Goal: Connect with others: Participate in discussion

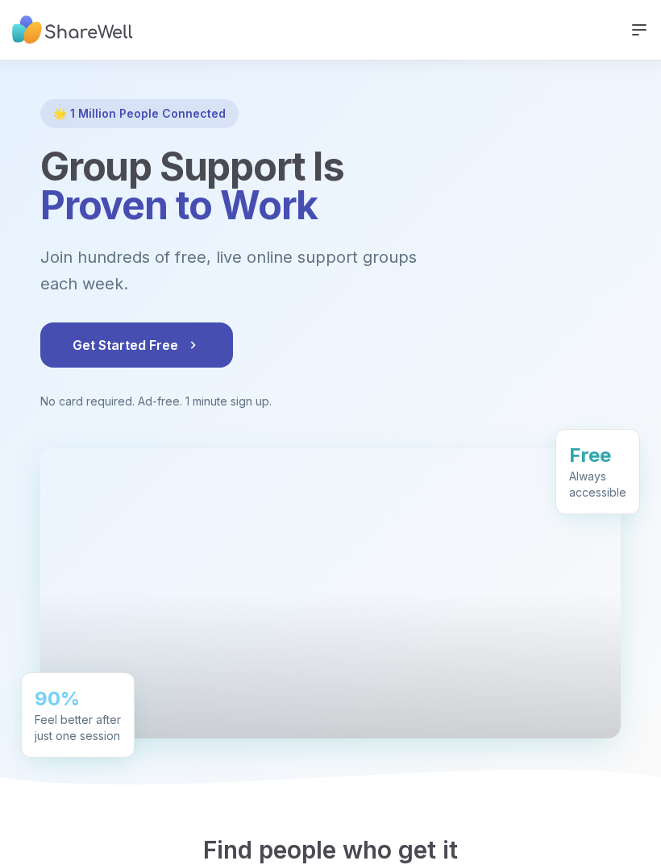
click at [636, 34] on icon at bounding box center [639, 30] width 13 height 10
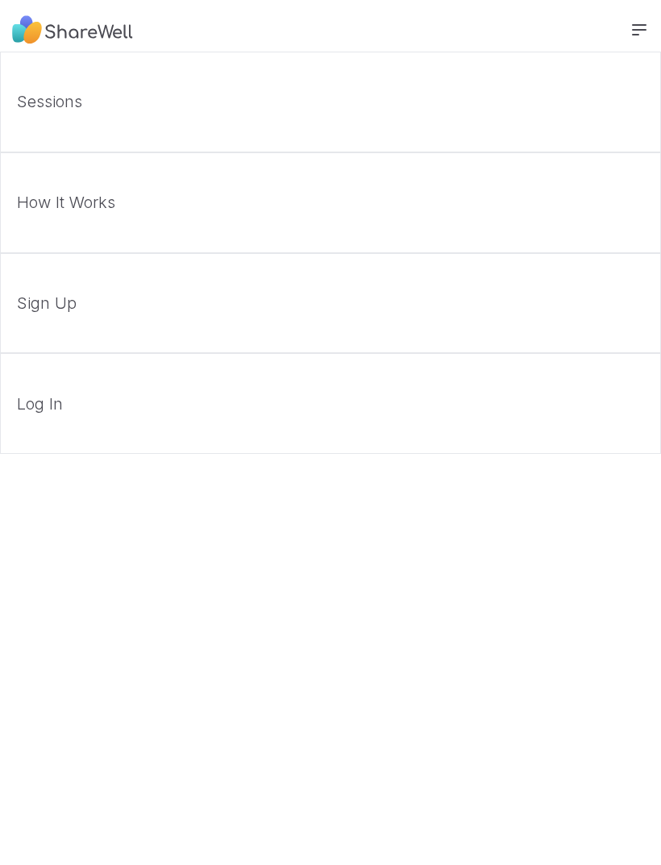
click at [95, 408] on link "Log In" at bounding box center [330, 403] width 661 height 101
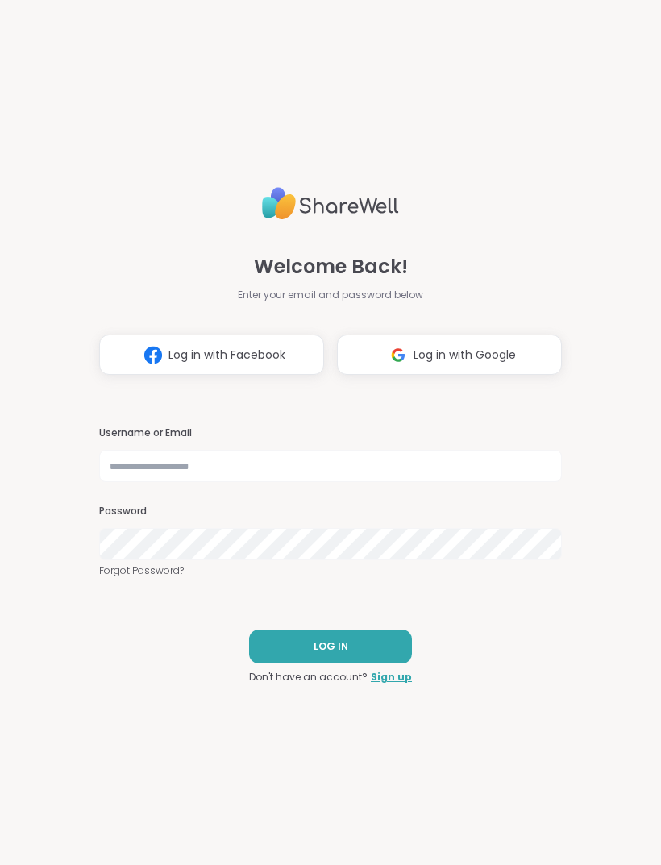
click at [438, 352] on span "Log in with Google" at bounding box center [465, 355] width 102 height 17
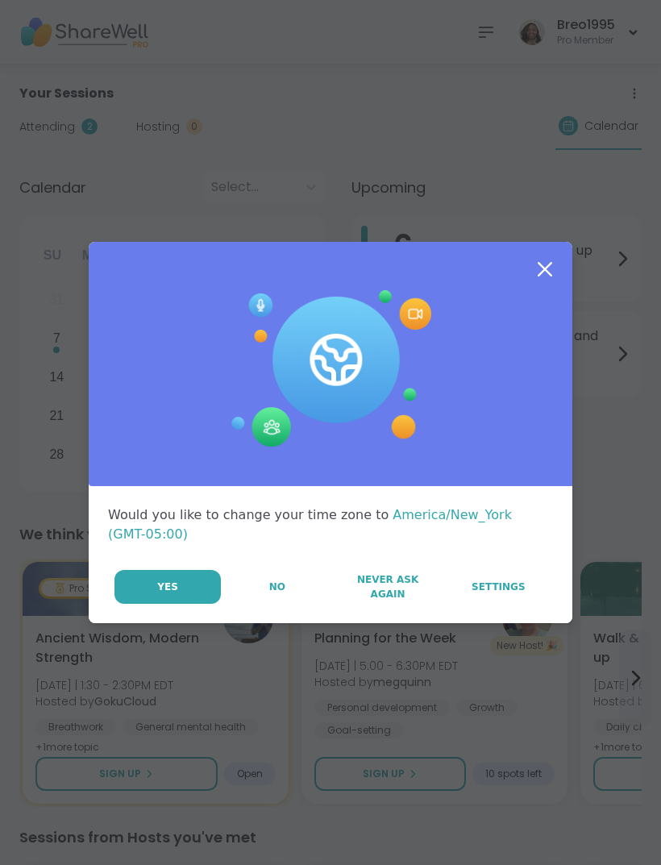
click at [256, 570] on button "No" at bounding box center [277, 587] width 109 height 34
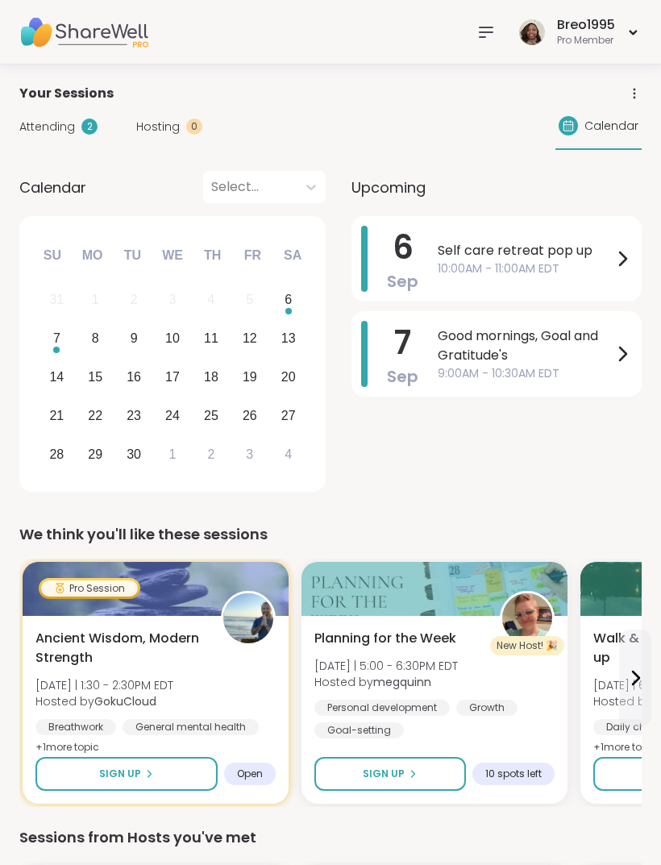
click at [560, 261] on span "10:00AM - 11:00AM EDT" at bounding box center [525, 268] width 175 height 17
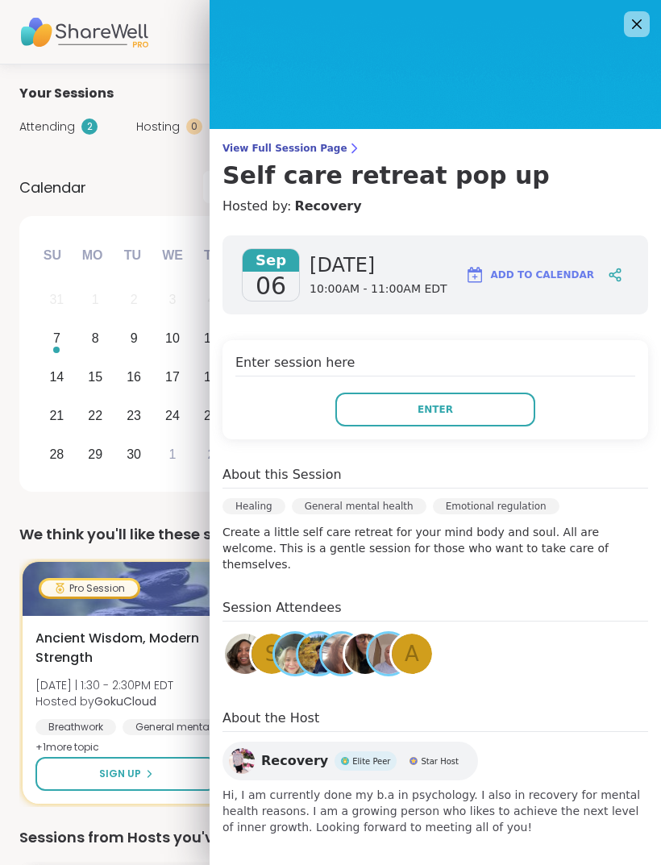
click at [111, 681] on span "[DATE] | 1:30 - 2:30PM EDT" at bounding box center [104, 685] width 138 height 16
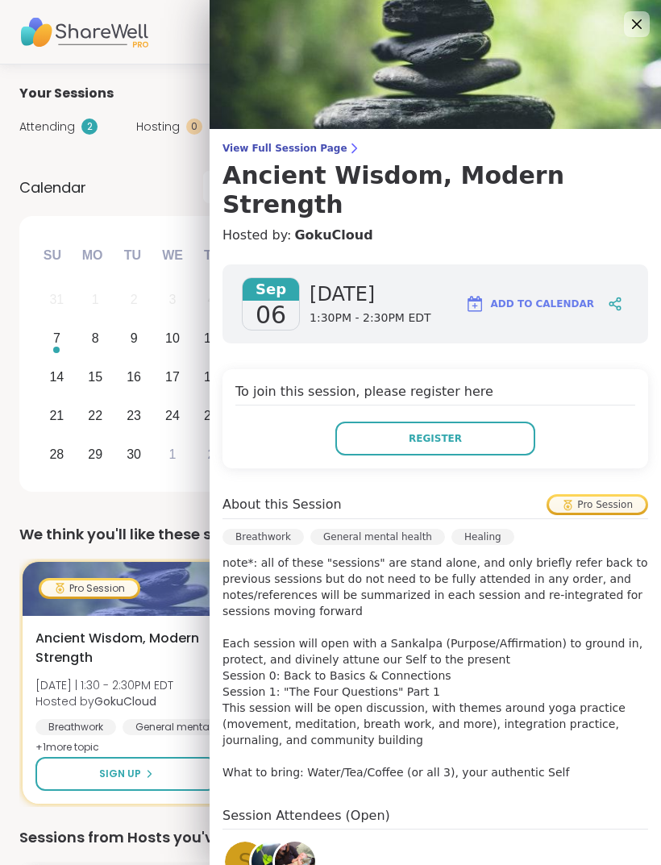
click at [647, 23] on icon at bounding box center [636, 24] width 19 height 19
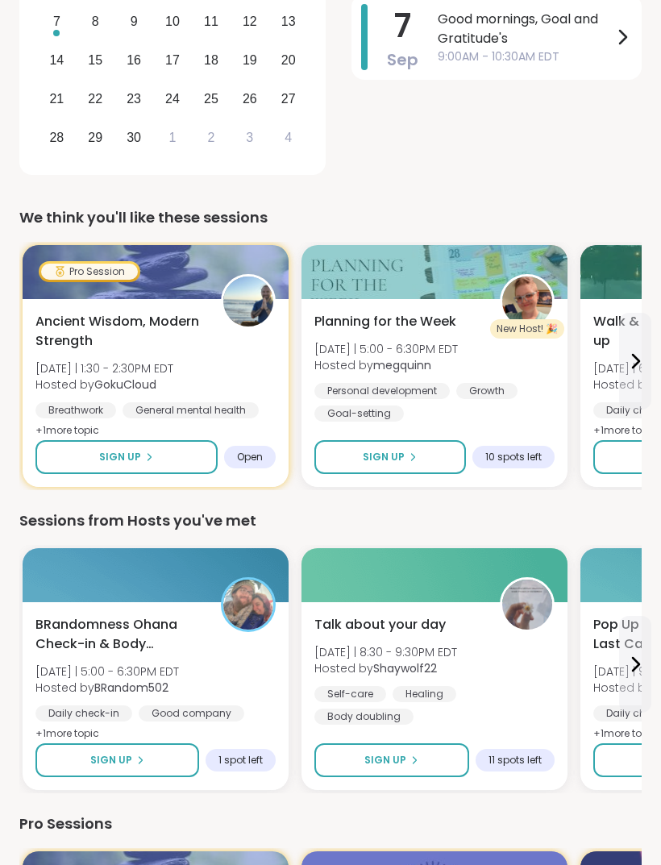
scroll to position [335, 0]
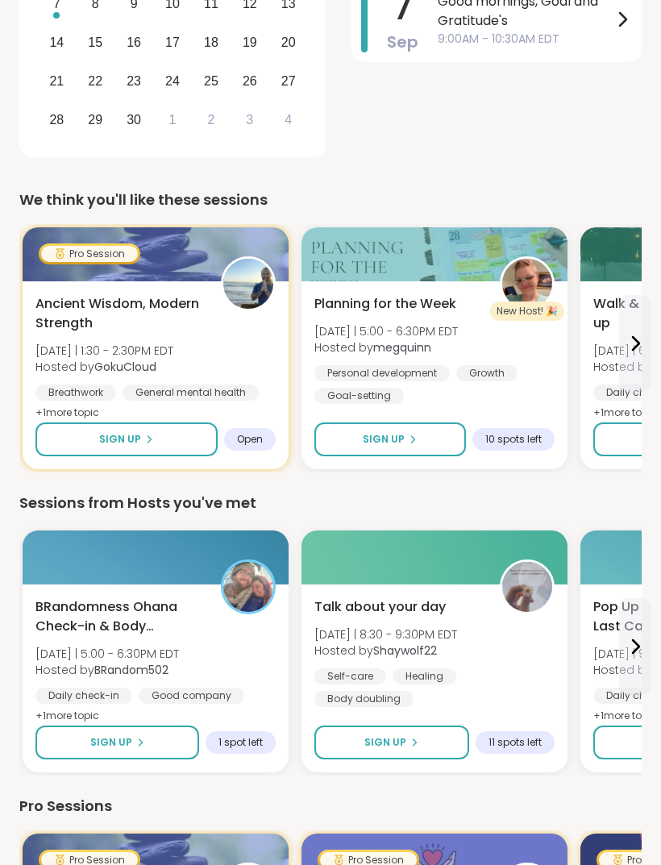
click at [637, 335] on icon at bounding box center [635, 343] width 19 height 19
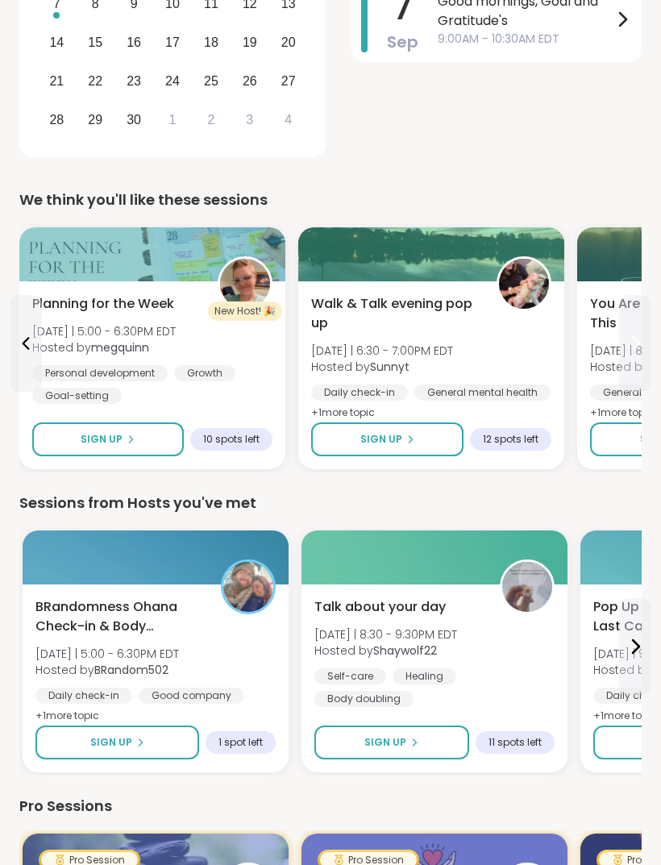
click at [614, 348] on span "[DATE] | 8:00 - 9:00PM EDT" at bounding box center [662, 351] width 144 height 16
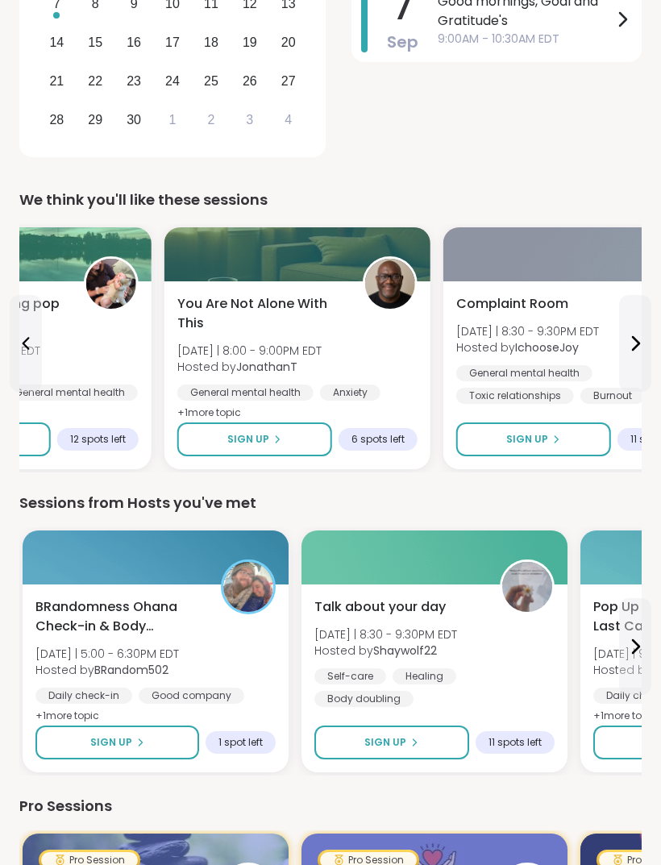
click at [633, 346] on icon at bounding box center [635, 343] width 19 height 19
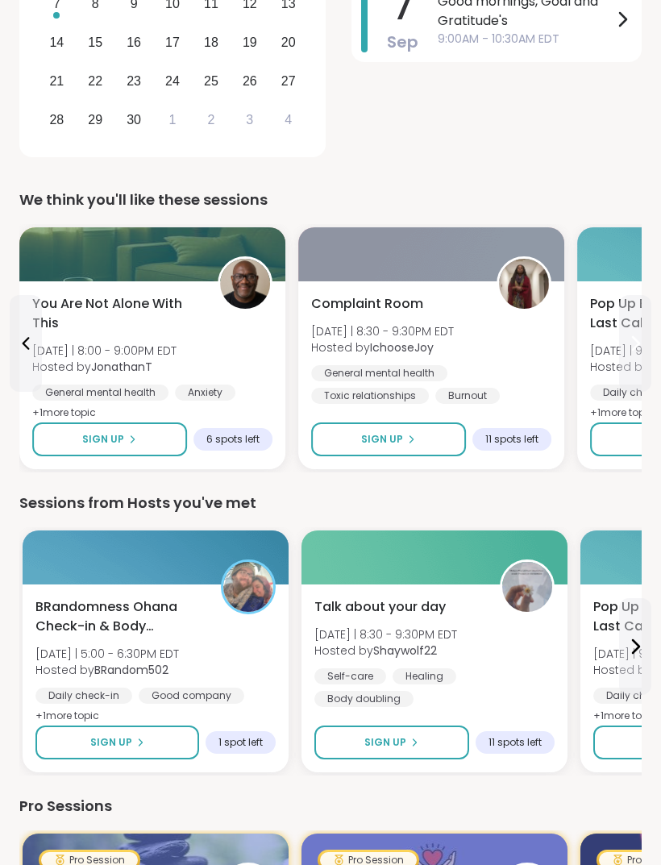
click at [631, 369] on button at bounding box center [635, 343] width 32 height 97
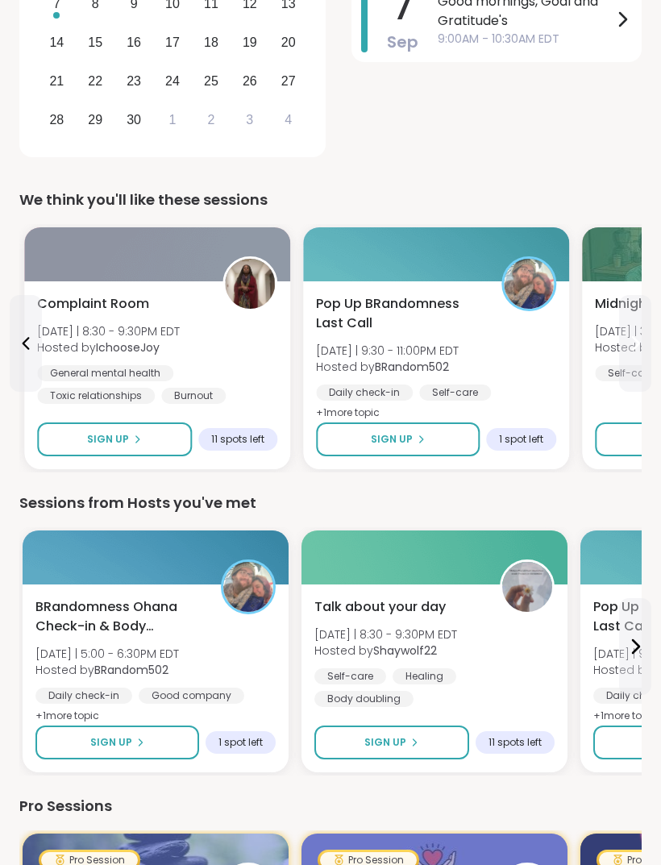
click at [629, 373] on button at bounding box center [635, 343] width 32 height 97
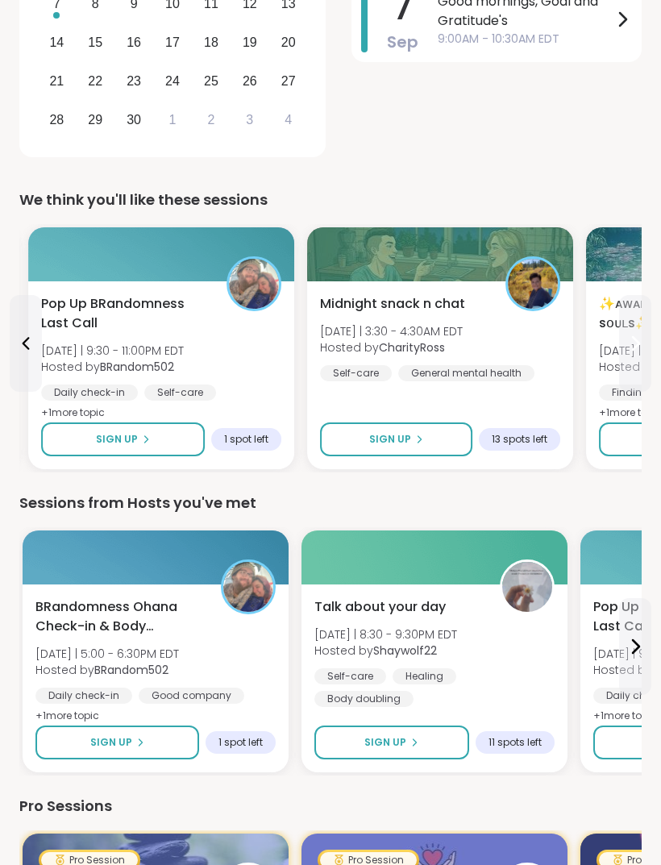
click at [641, 365] on button at bounding box center [635, 343] width 32 height 97
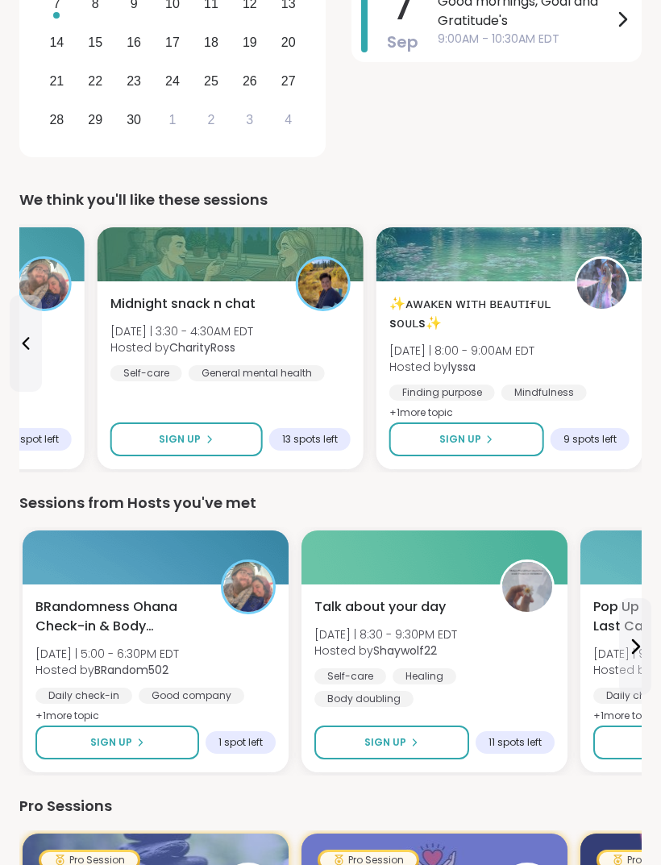
click at [641, 365] on div "✨ᴀᴡᴀᴋᴇɴ ᴡɪᴛʜ ʙᴇᴀᴜᴛɪғᴜʟ sᴏᴜʟs✨ [DATE] | 8:00 - 9:00AM EDT Hosted by lyssa Findin…" at bounding box center [510, 375] width 266 height 188
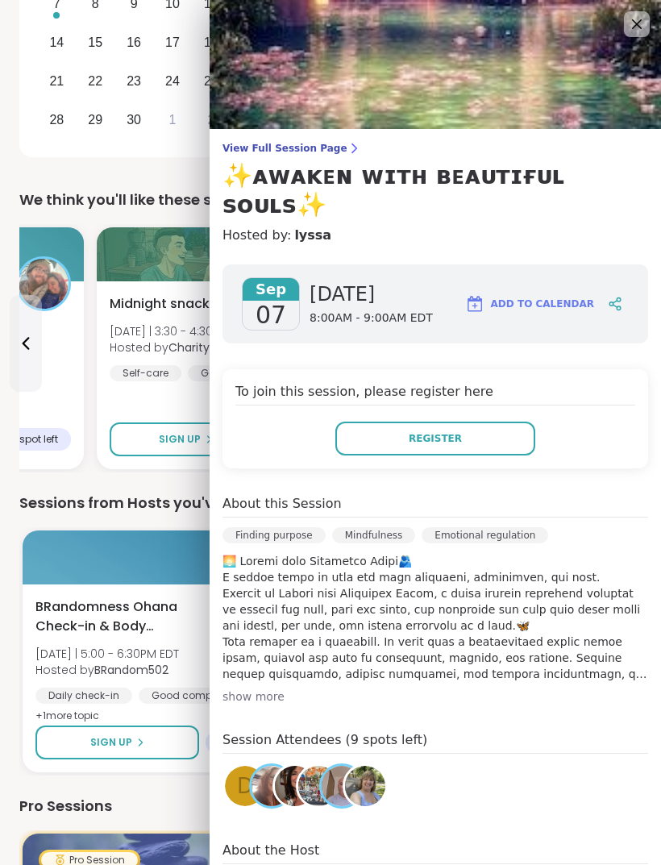
click at [93, 556] on div at bounding box center [156, 558] width 266 height 54
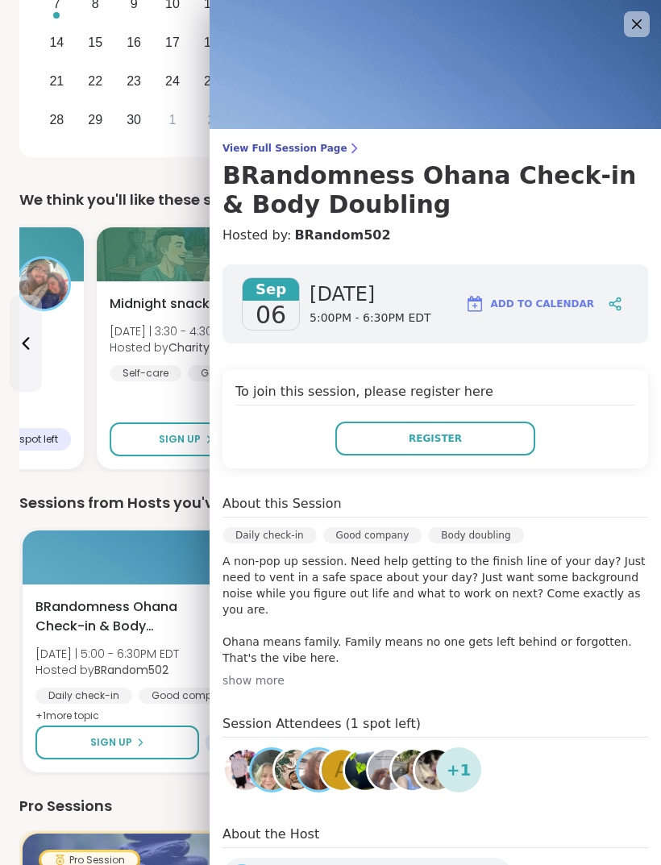
click at [611, 18] on img at bounding box center [435, 64] width 451 height 129
click at [634, 22] on icon at bounding box center [637, 24] width 10 height 10
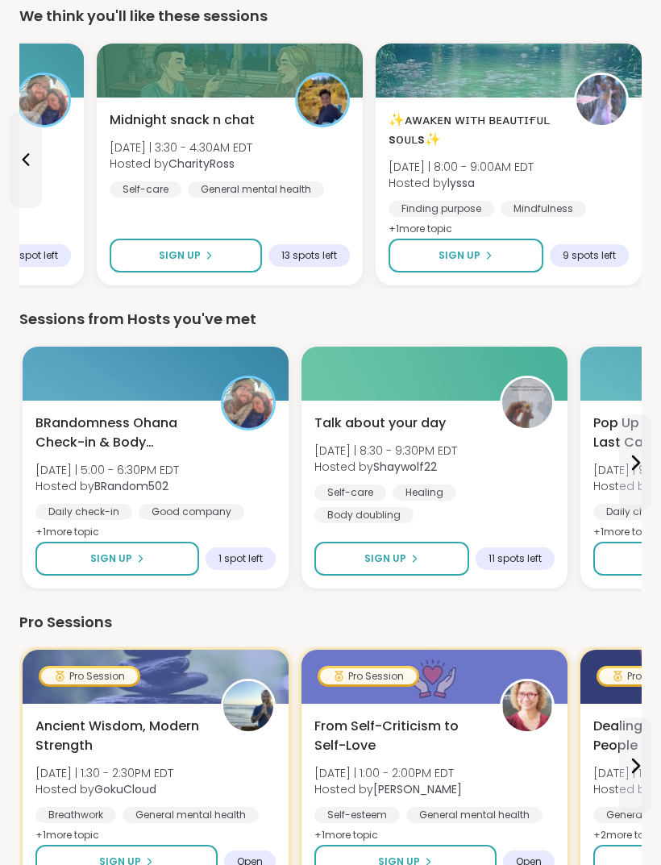
scroll to position [518, 0]
click at [635, 447] on button at bounding box center [635, 462] width 32 height 97
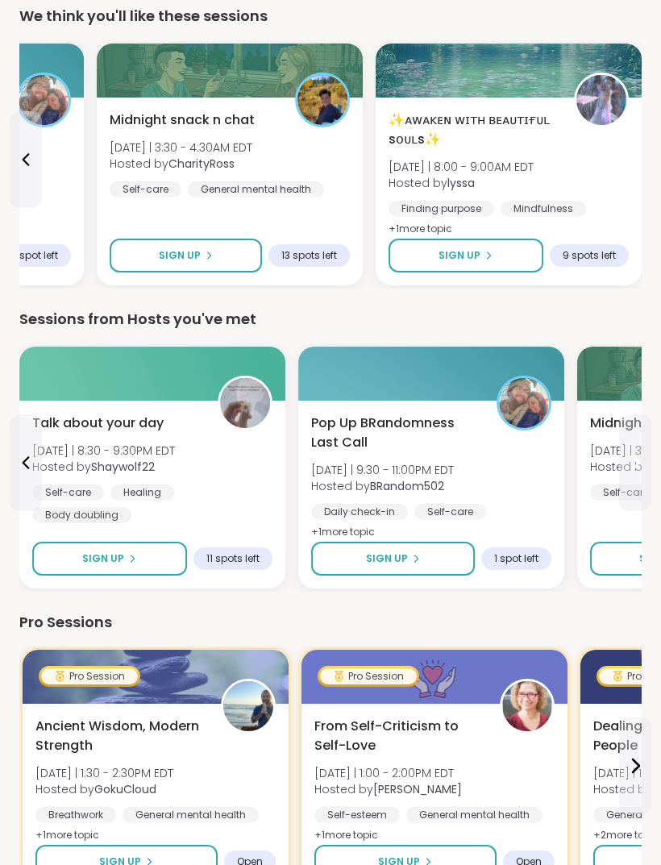
click at [630, 447] on button at bounding box center [635, 462] width 32 height 97
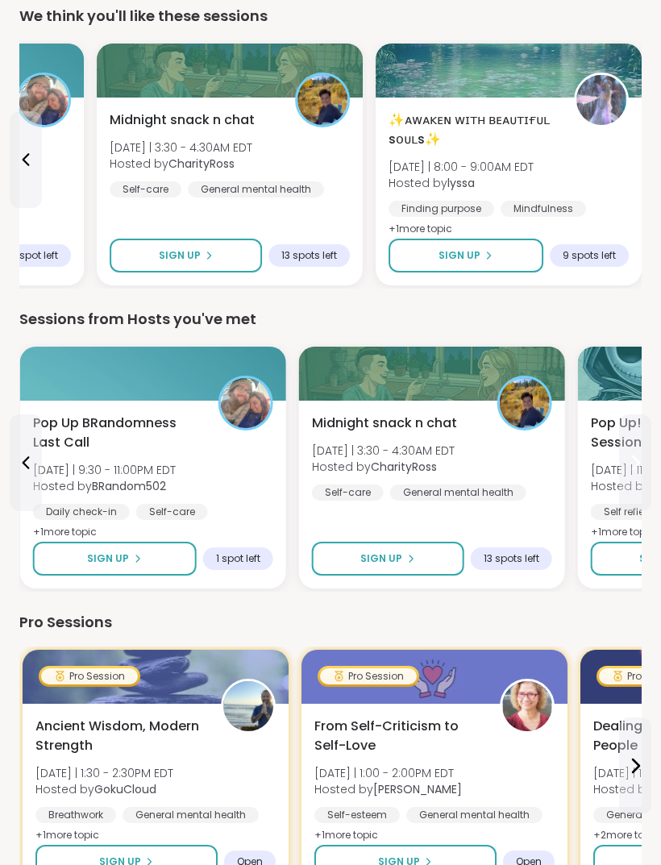
click at [623, 455] on button at bounding box center [635, 462] width 32 height 97
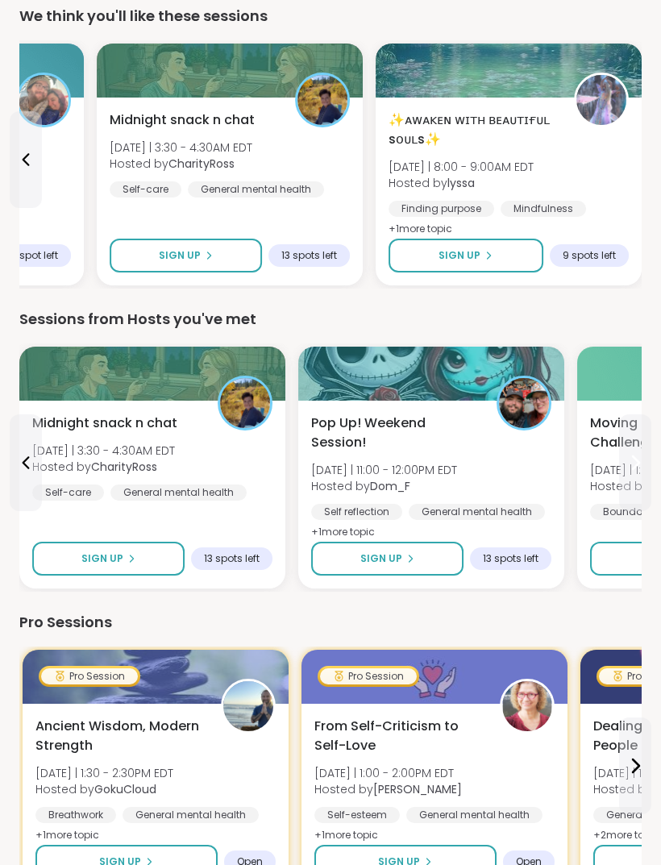
scroll to position [513, 0]
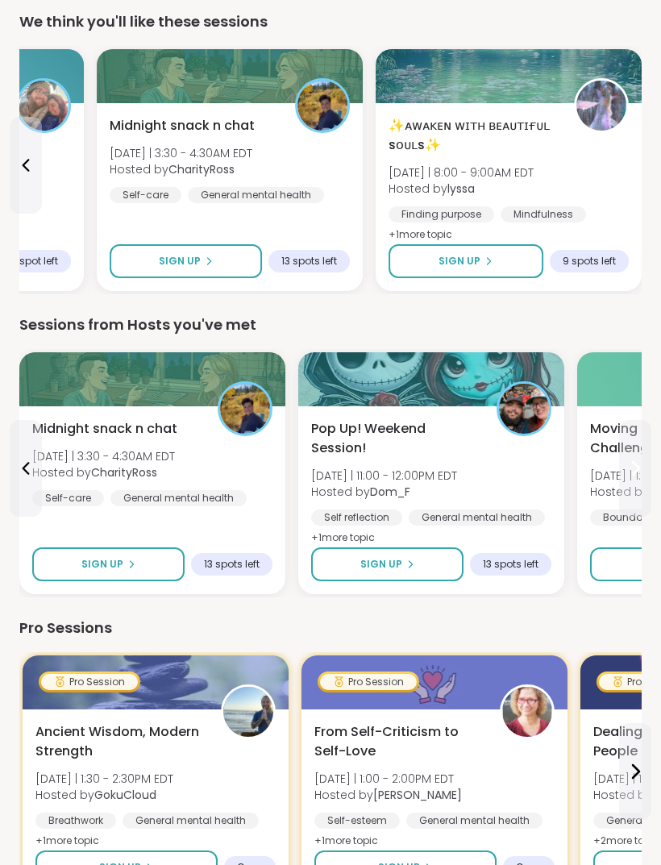
click at [622, 463] on button at bounding box center [635, 468] width 32 height 97
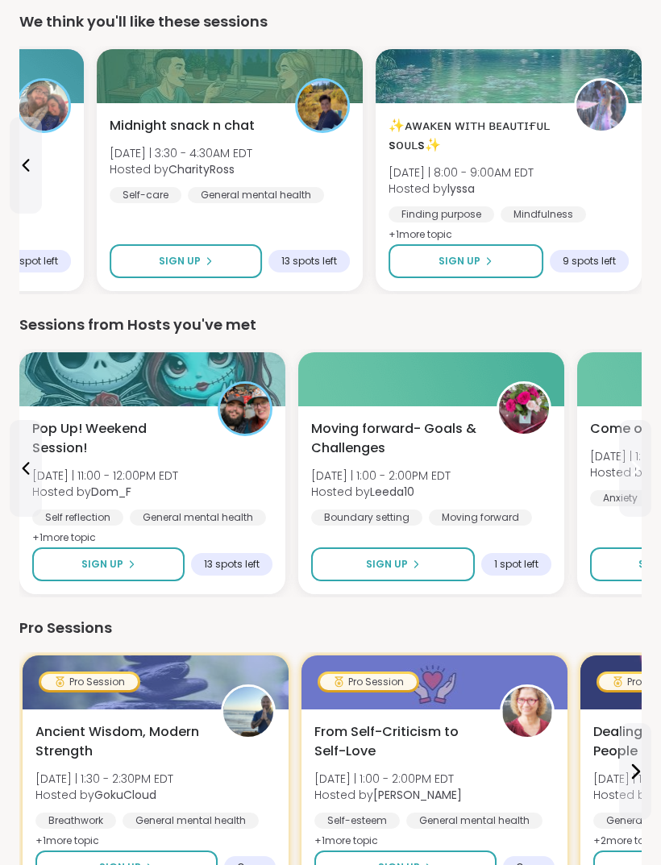
click at [629, 477] on icon at bounding box center [635, 468] width 19 height 19
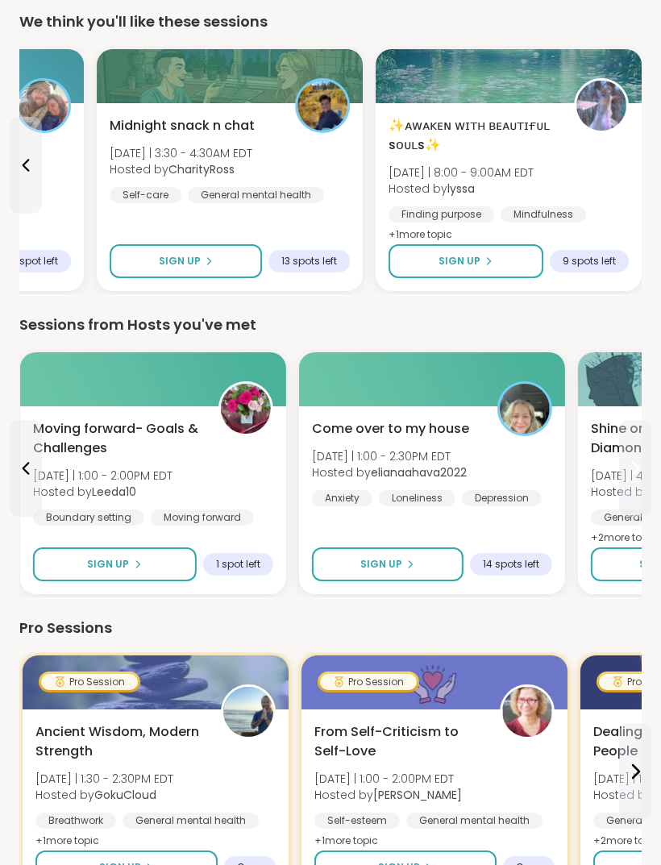
click at [645, 463] on button at bounding box center [635, 468] width 32 height 97
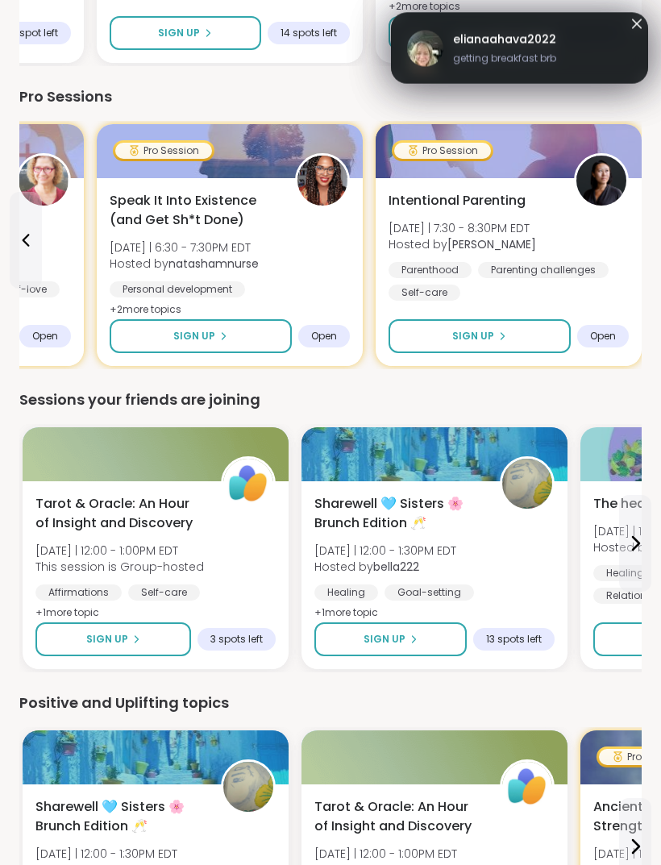
scroll to position [1044, 0]
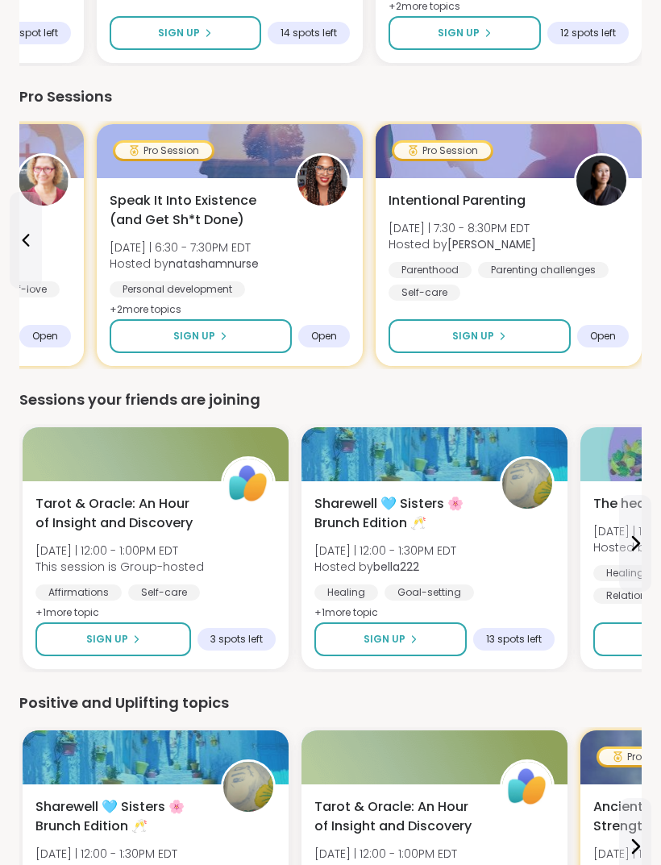
click at [627, 565] on button at bounding box center [635, 543] width 32 height 97
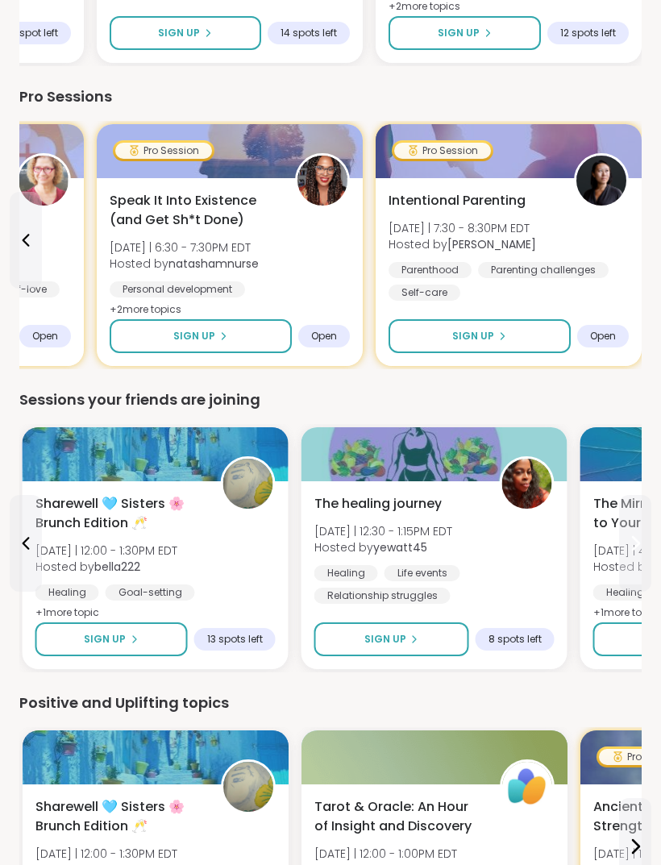
click at [627, 558] on button at bounding box center [635, 543] width 32 height 97
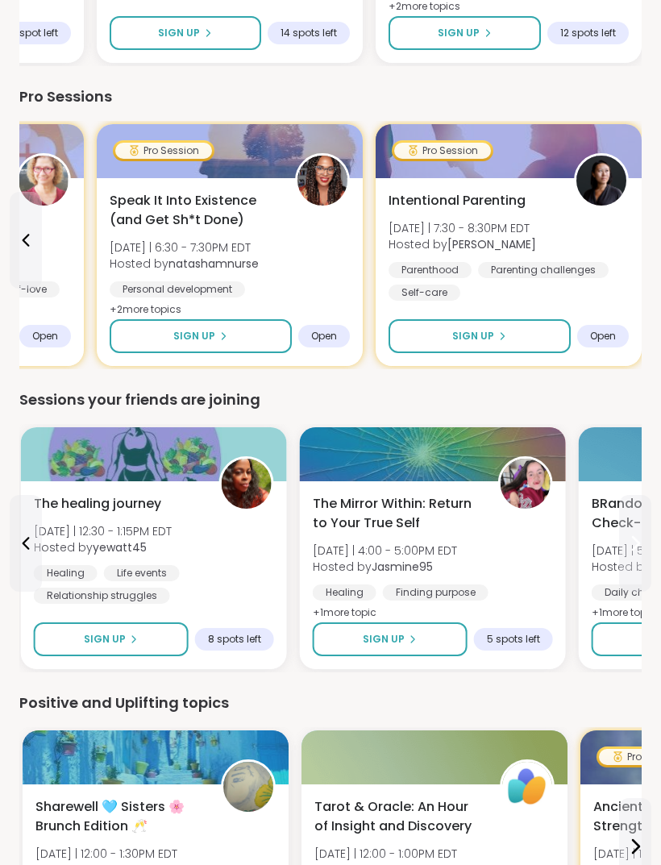
click at [630, 558] on button at bounding box center [635, 543] width 32 height 97
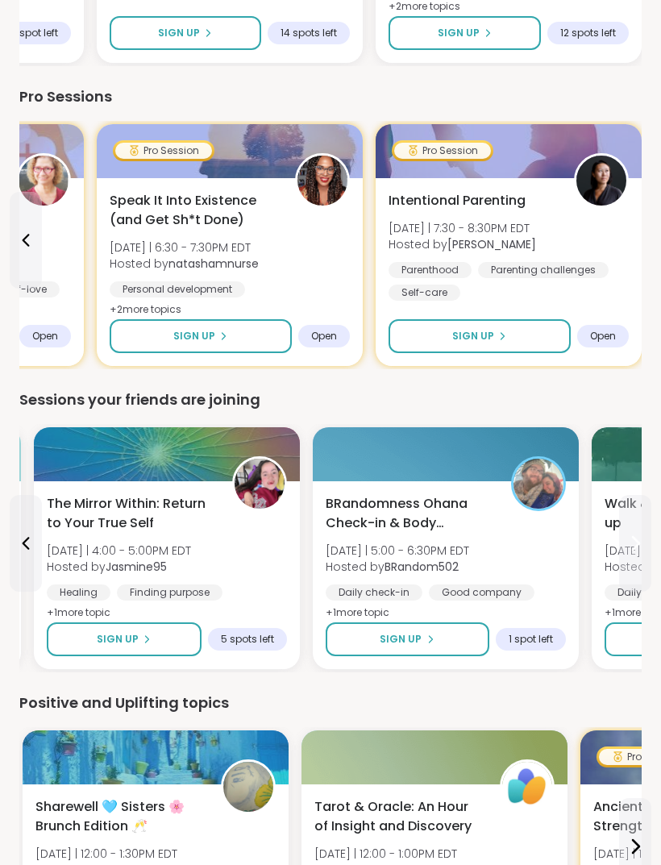
click at [633, 556] on button at bounding box center [635, 543] width 32 height 97
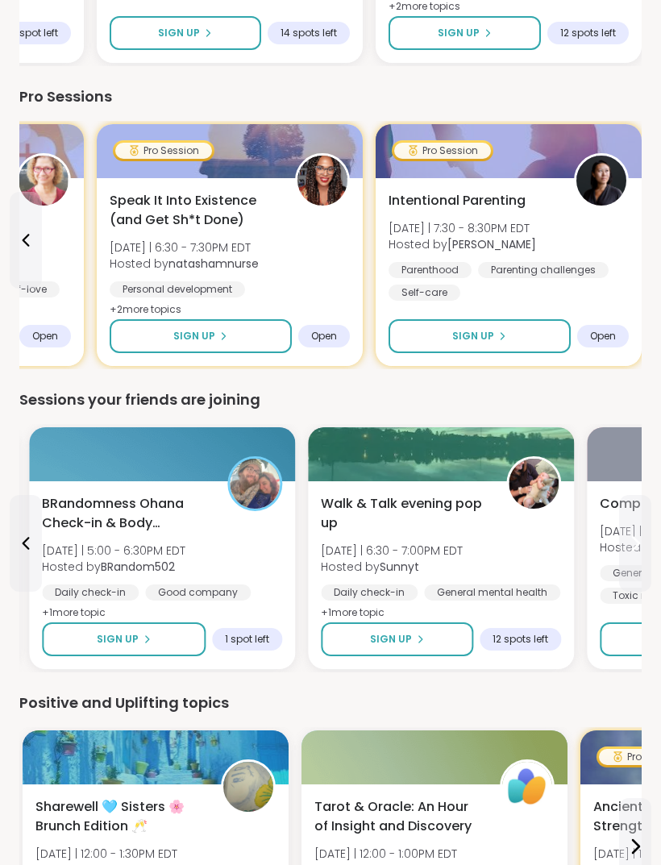
click at [639, 559] on button at bounding box center [635, 543] width 32 height 97
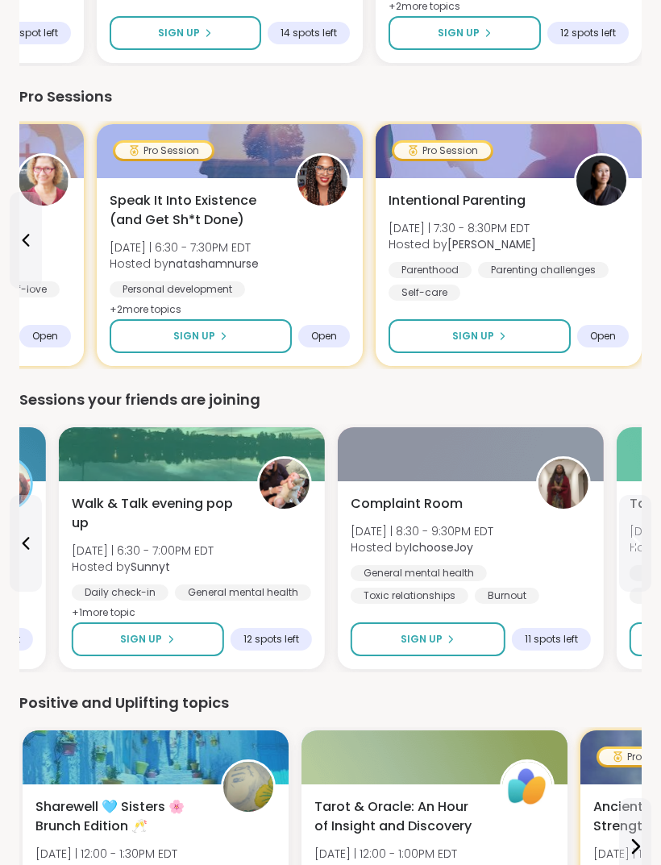
click at [628, 560] on button at bounding box center [635, 543] width 32 height 97
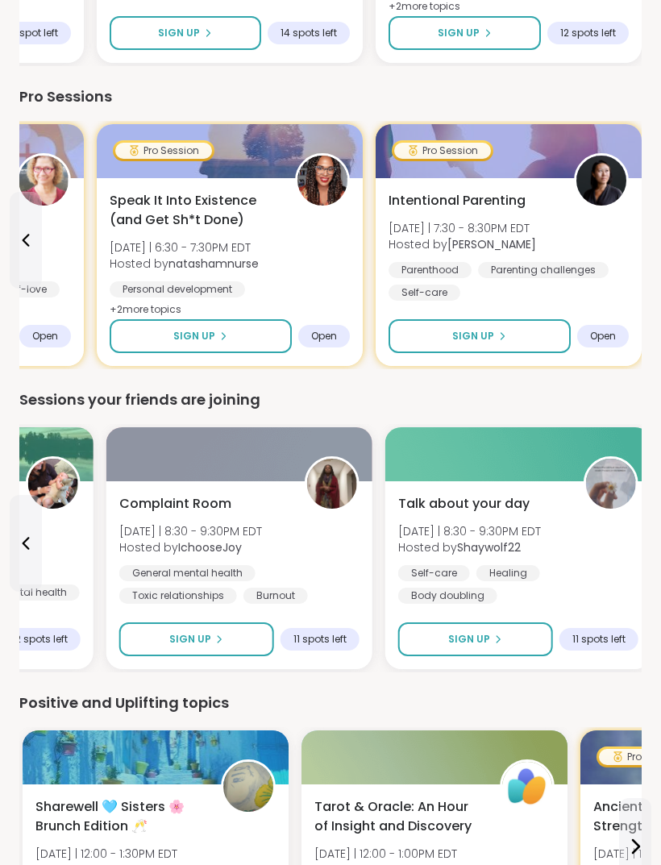
click at [639, 559] on div "Talk about your day [DATE] | 8:30 - 9:30PM EDT Hosted by Shaywolf22 Self-care H…" at bounding box center [518, 549] width 240 height 110
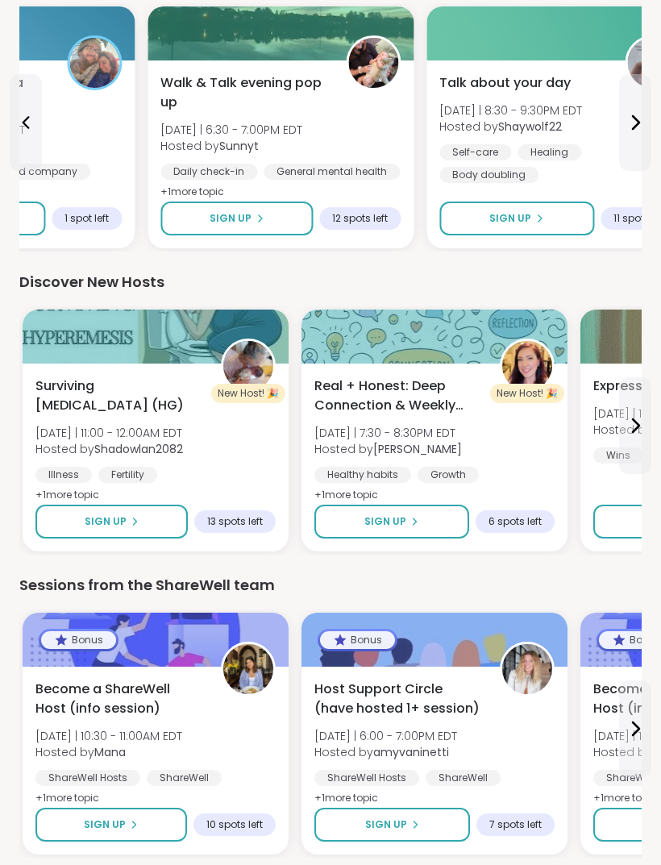
scroll to position [1779, 0]
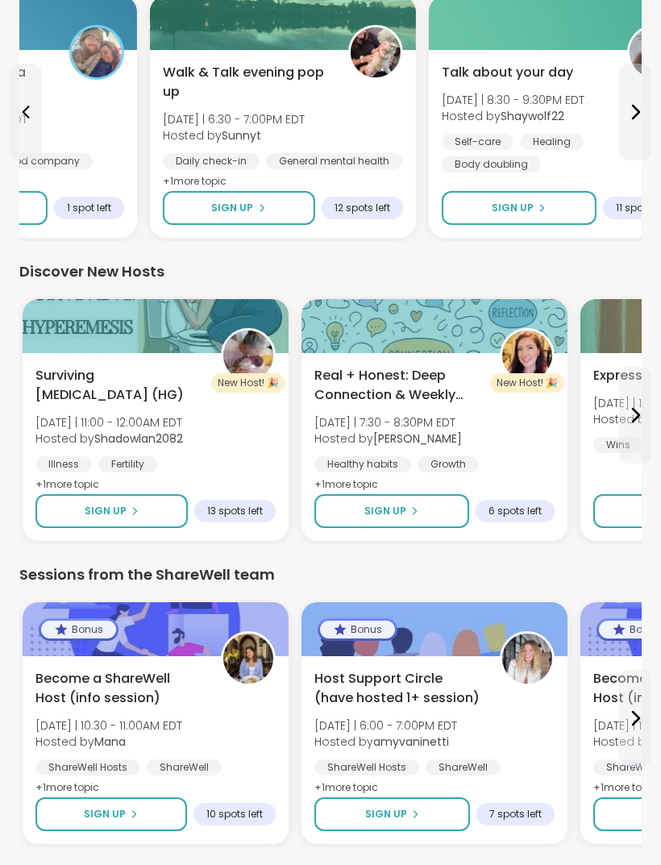
click at [622, 412] on button at bounding box center [635, 415] width 32 height 97
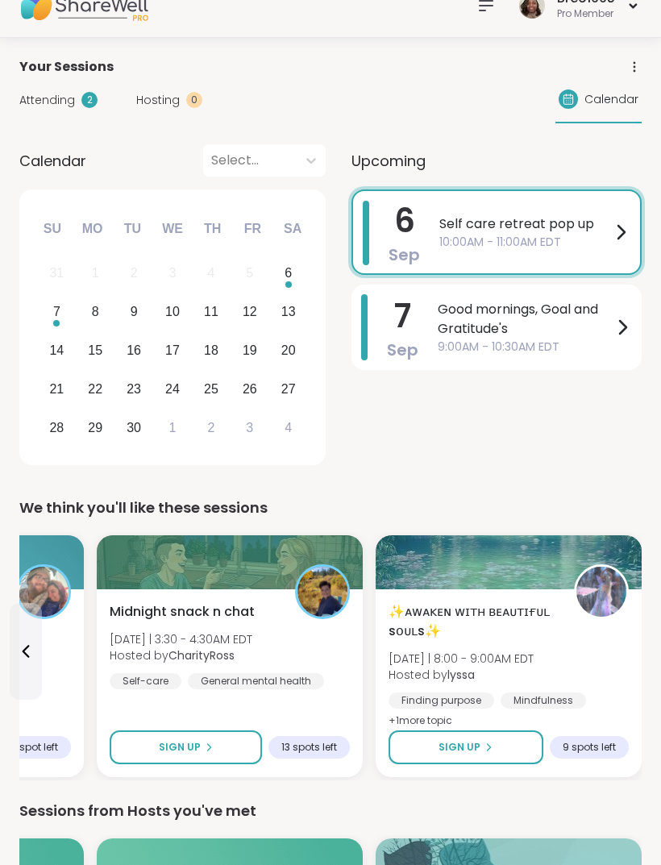
scroll to position [0, 0]
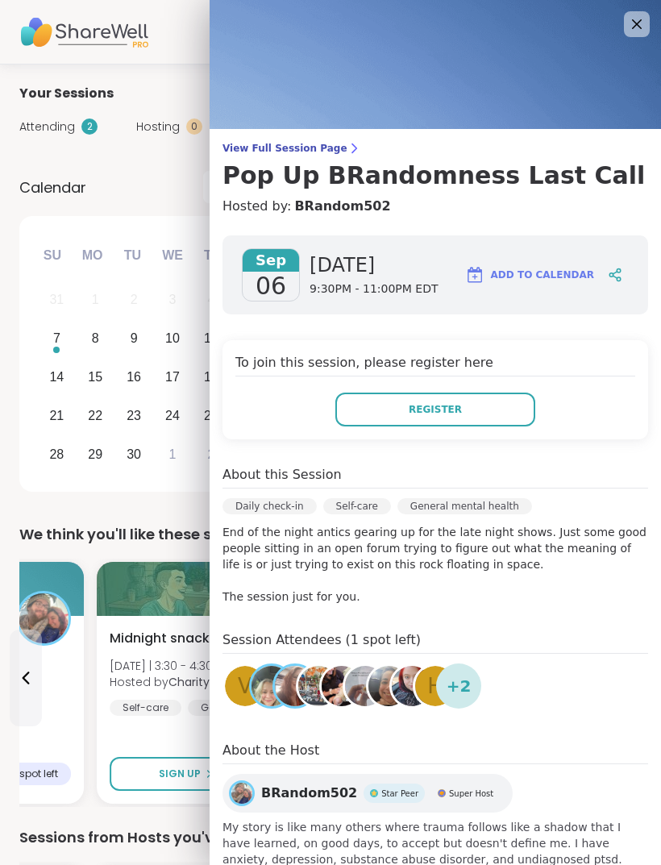
click at [639, 31] on icon at bounding box center [636, 24] width 19 height 19
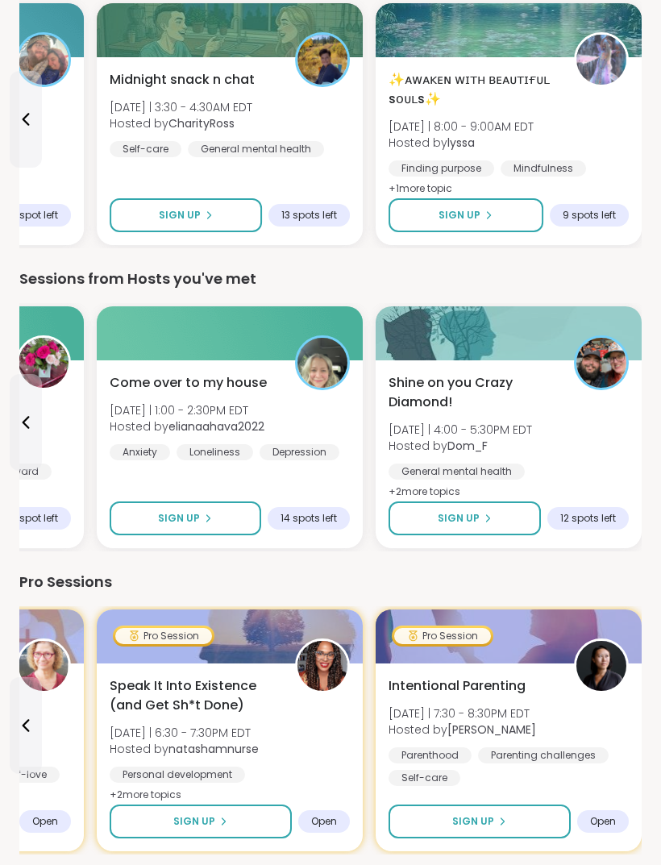
scroll to position [559, 0]
click at [188, 511] on button "Sign Up" at bounding box center [186, 518] width 152 height 34
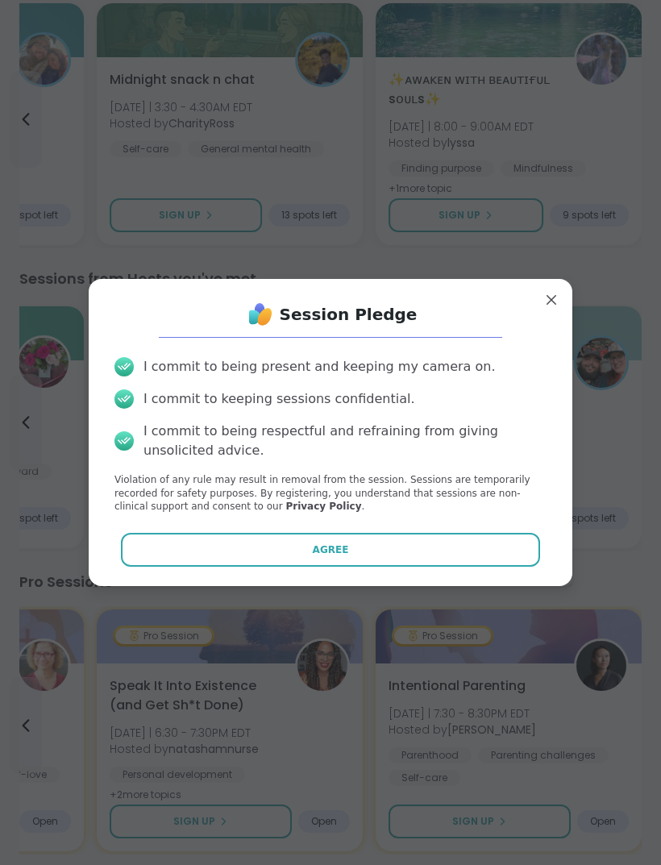
click at [225, 567] on button "Agree" at bounding box center [331, 550] width 420 height 34
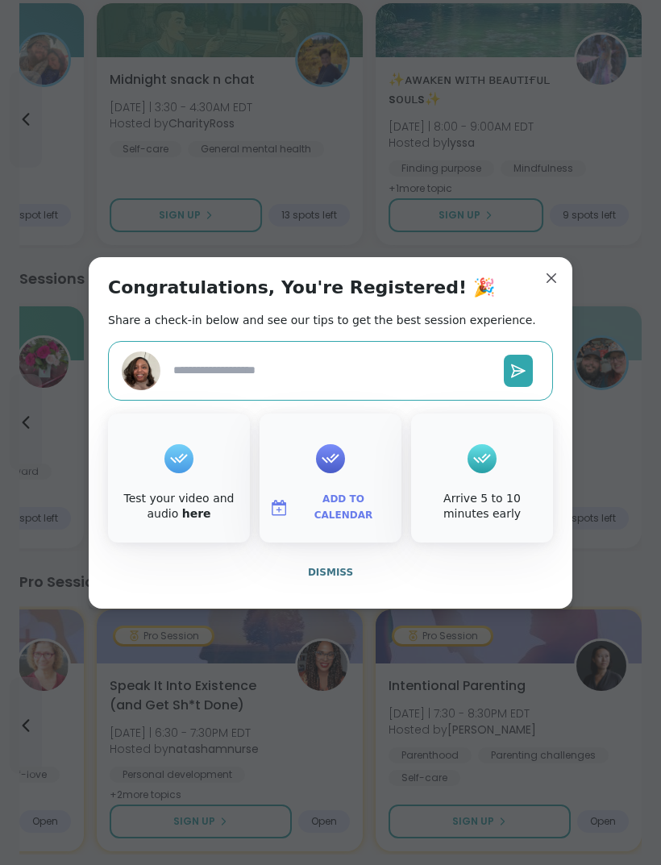
type textarea "*"
click at [533, 310] on div "Congratulations, You're Registered! 🎉 Share a check-in below and see our tips t…" at bounding box center [331, 433] width 484 height 352
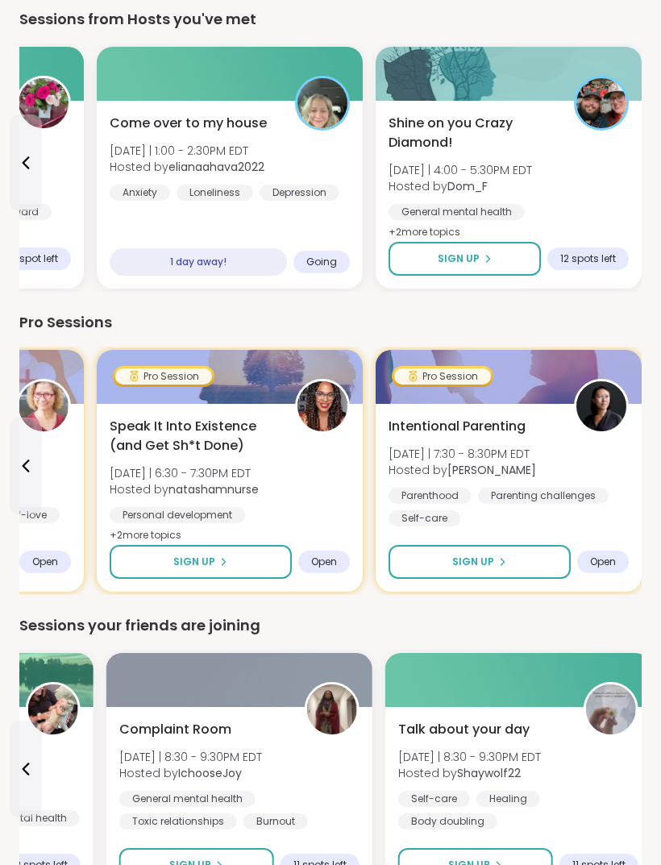
scroll to position [818, 0]
